Goal: Task Accomplishment & Management: Complete application form

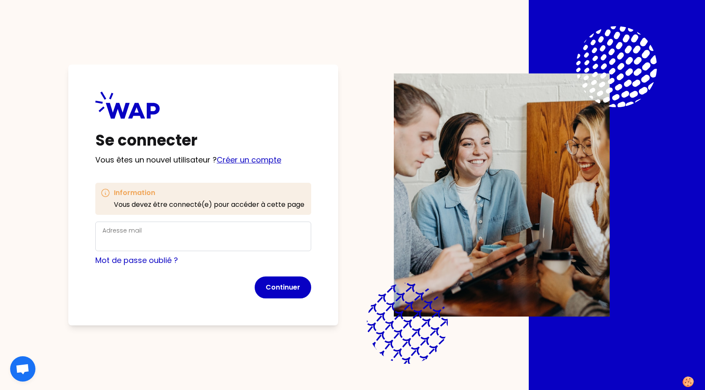
click at [239, 162] on link "Créer un compte" at bounding box center [249, 159] width 65 height 11
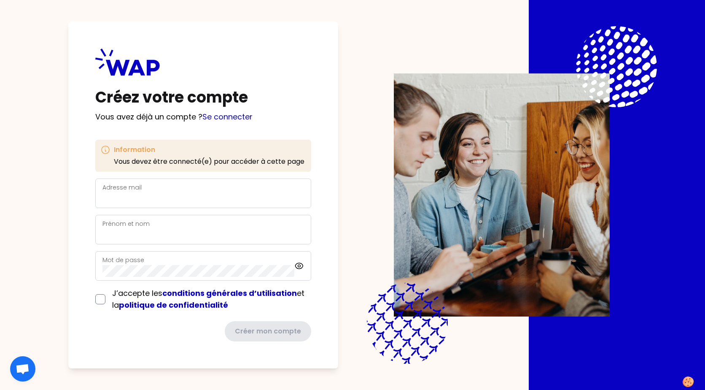
click at [227, 189] on div "Adresse mail" at bounding box center [203, 193] width 202 height 22
type input "[EMAIL_ADDRESS][DOMAIN_NAME]"
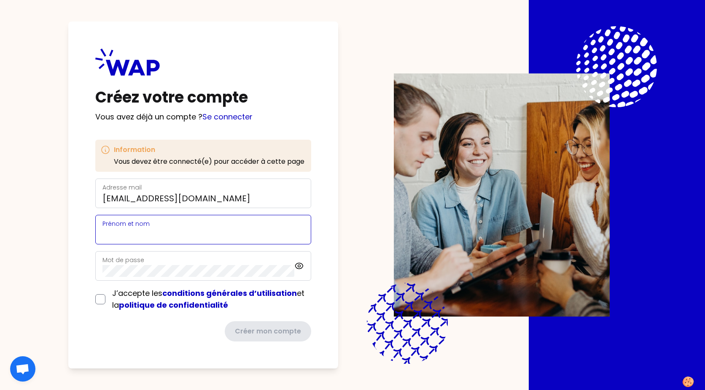
type input "[PERSON_NAME]"
click at [164, 259] on div "Mot de passe" at bounding box center [198, 266] width 192 height 22
click at [100, 299] on input "checkbox" at bounding box center [100, 299] width 10 height 10
checkbox input "true"
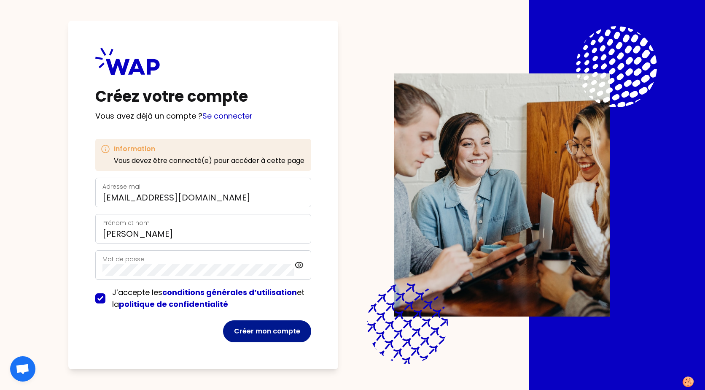
click at [261, 327] on button "Créer mon compte" at bounding box center [267, 331] width 88 height 22
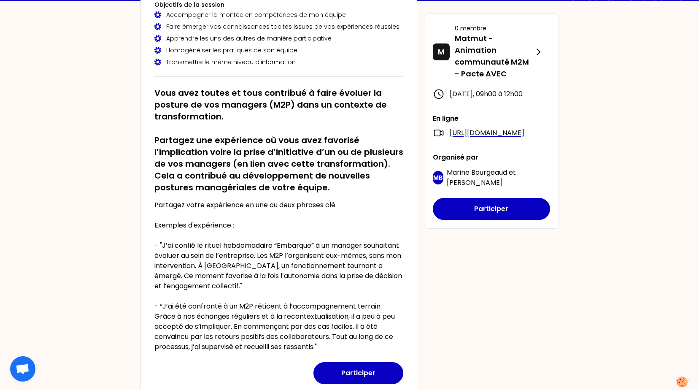
scroll to position [169, 0]
